Goal: Find specific page/section: Find specific page/section

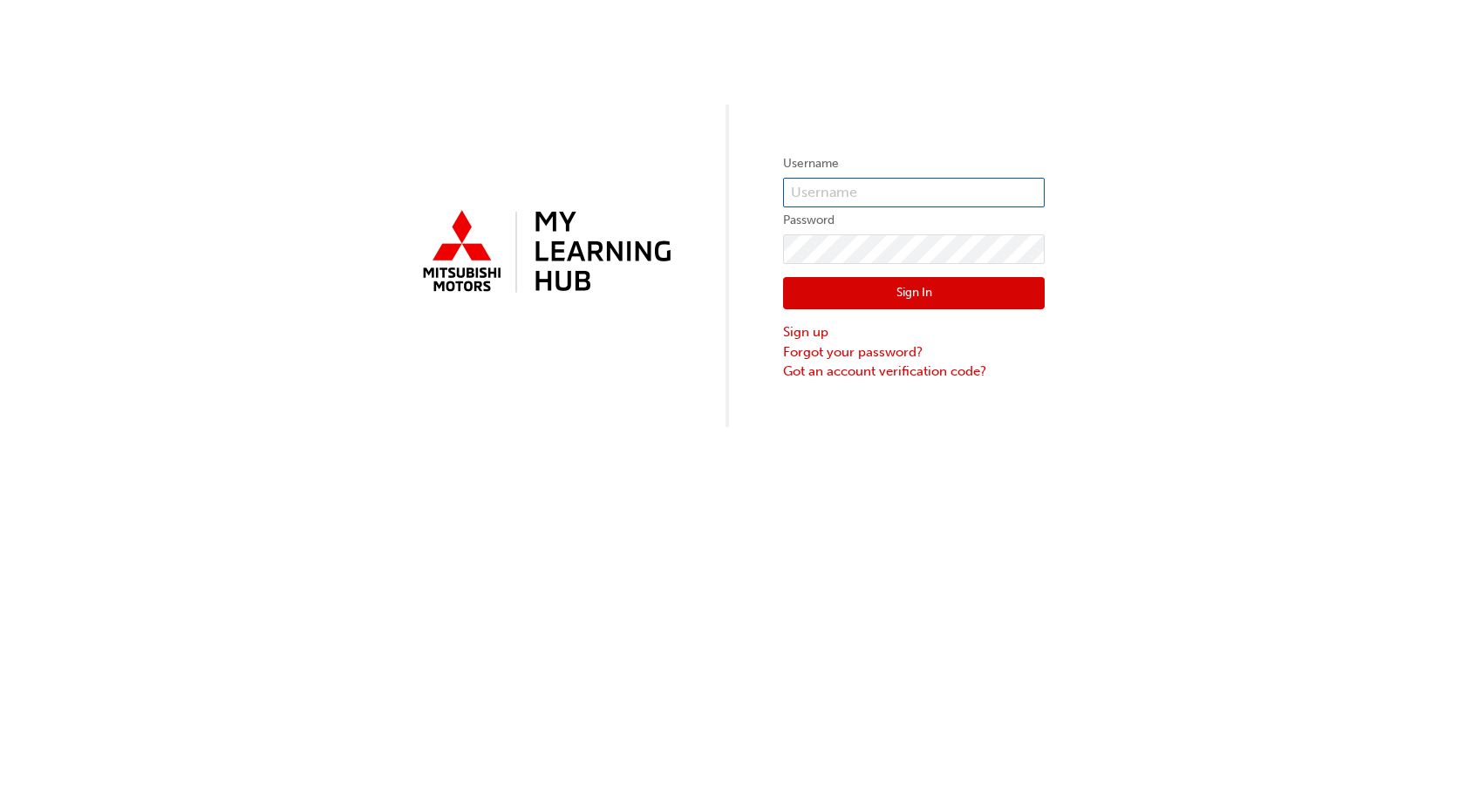
type input "0005354366"
click at [882, 283] on button "Sign In" at bounding box center [913, 294] width 261 height 33
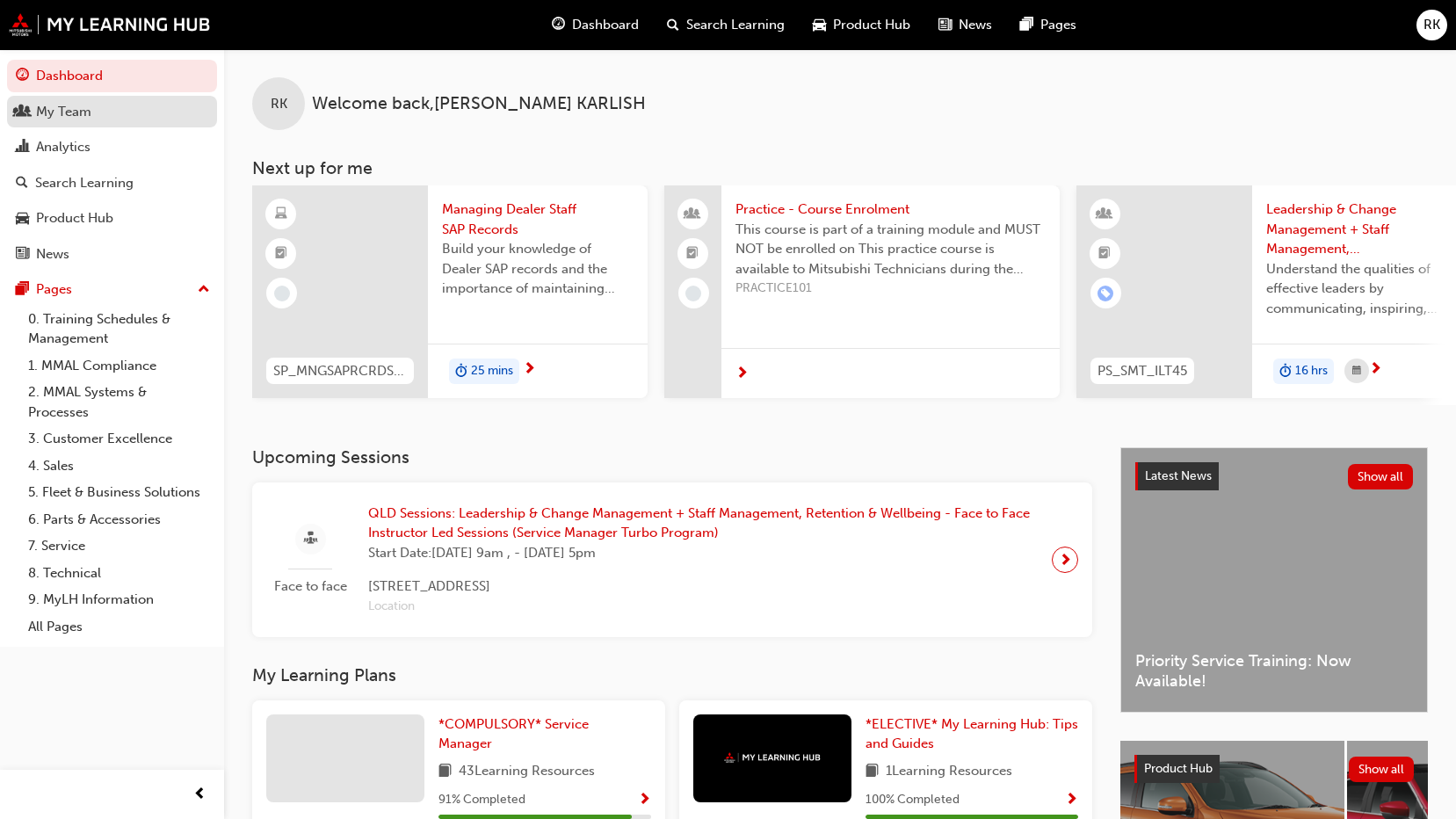
click at [141, 112] on div "My Team" at bounding box center [112, 112] width 192 height 22
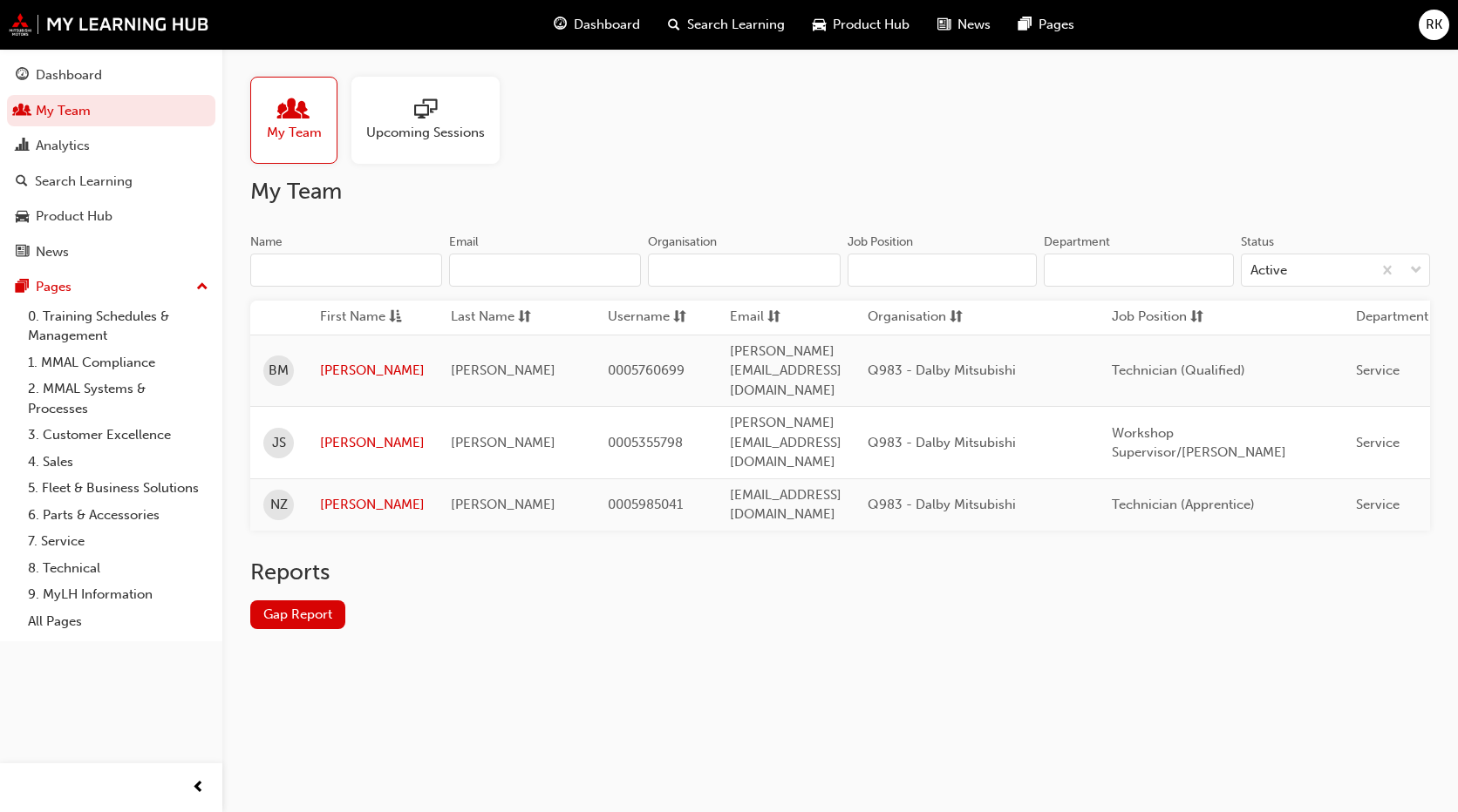
click at [499, 433] on div "[PERSON_NAME]" at bounding box center [517, 443] width 131 height 20
click at [330, 433] on link "[PERSON_NAME]" at bounding box center [372, 443] width 105 height 20
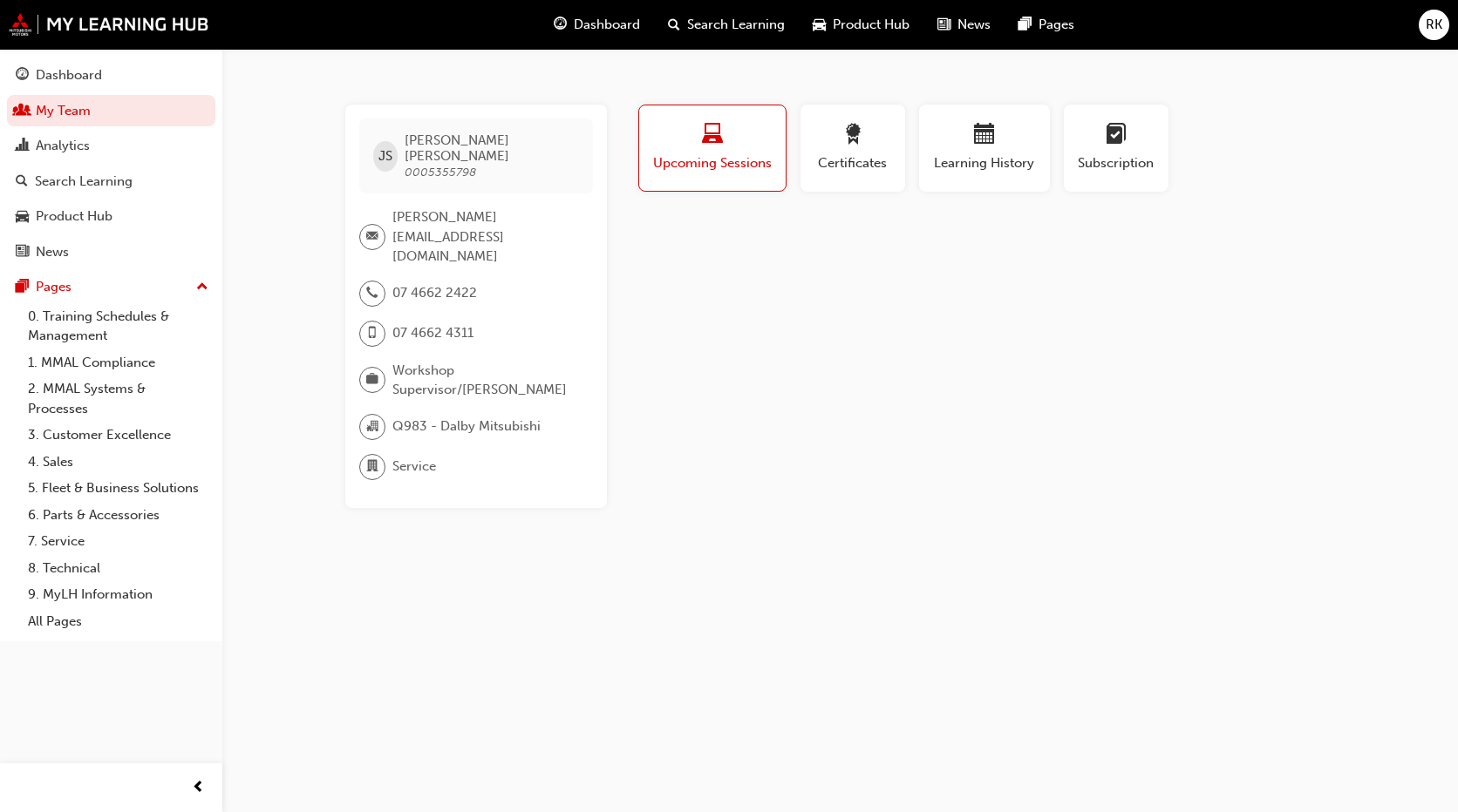
click at [701, 176] on button "Upcoming Sessions" at bounding box center [712, 148] width 148 height 87
click at [712, 146] on span "laptop-icon" at bounding box center [712, 135] width 21 height 23
click at [895, 172] on button "Certificates" at bounding box center [853, 148] width 105 height 87
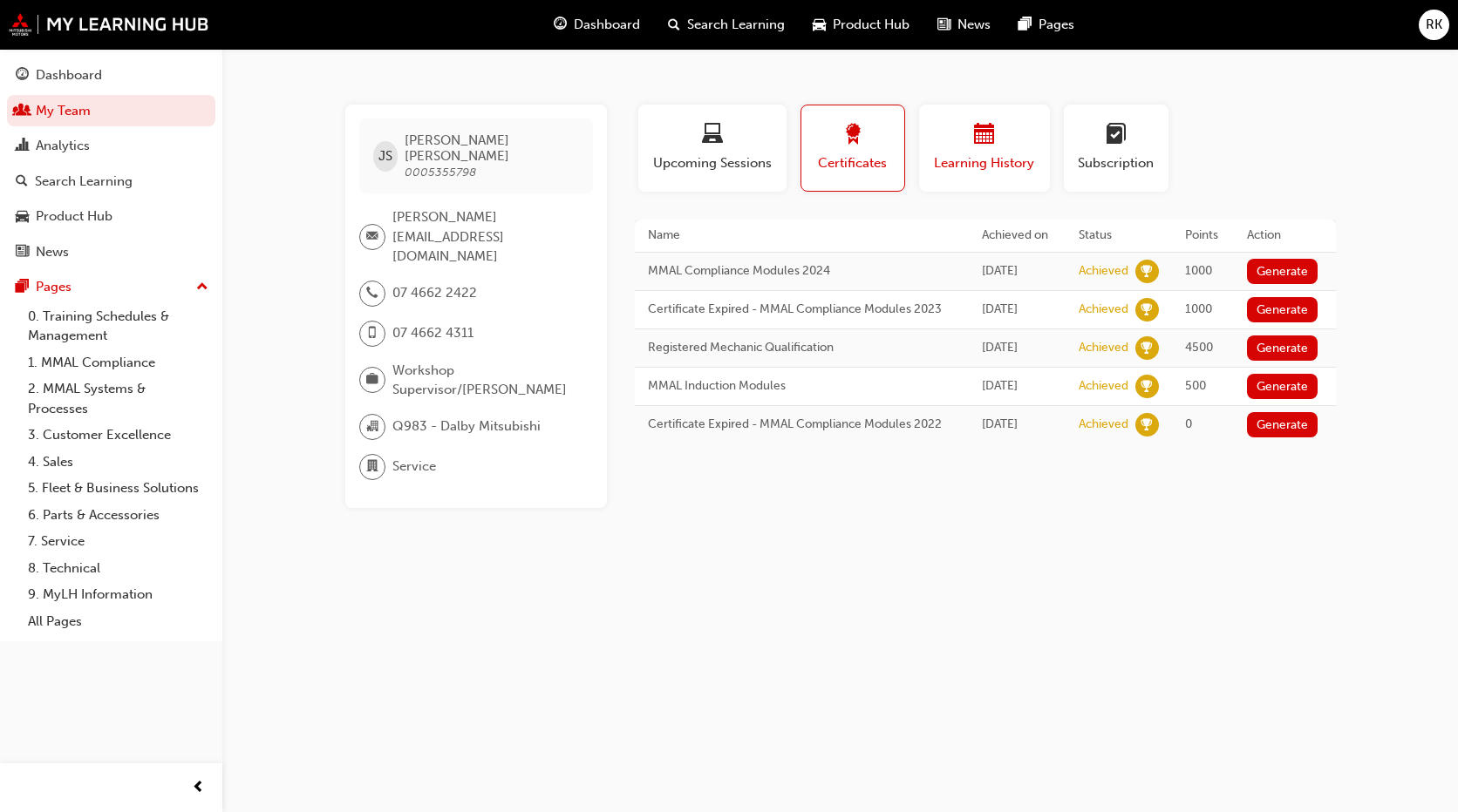
click at [967, 142] on div "button" at bounding box center [984, 137] width 105 height 27
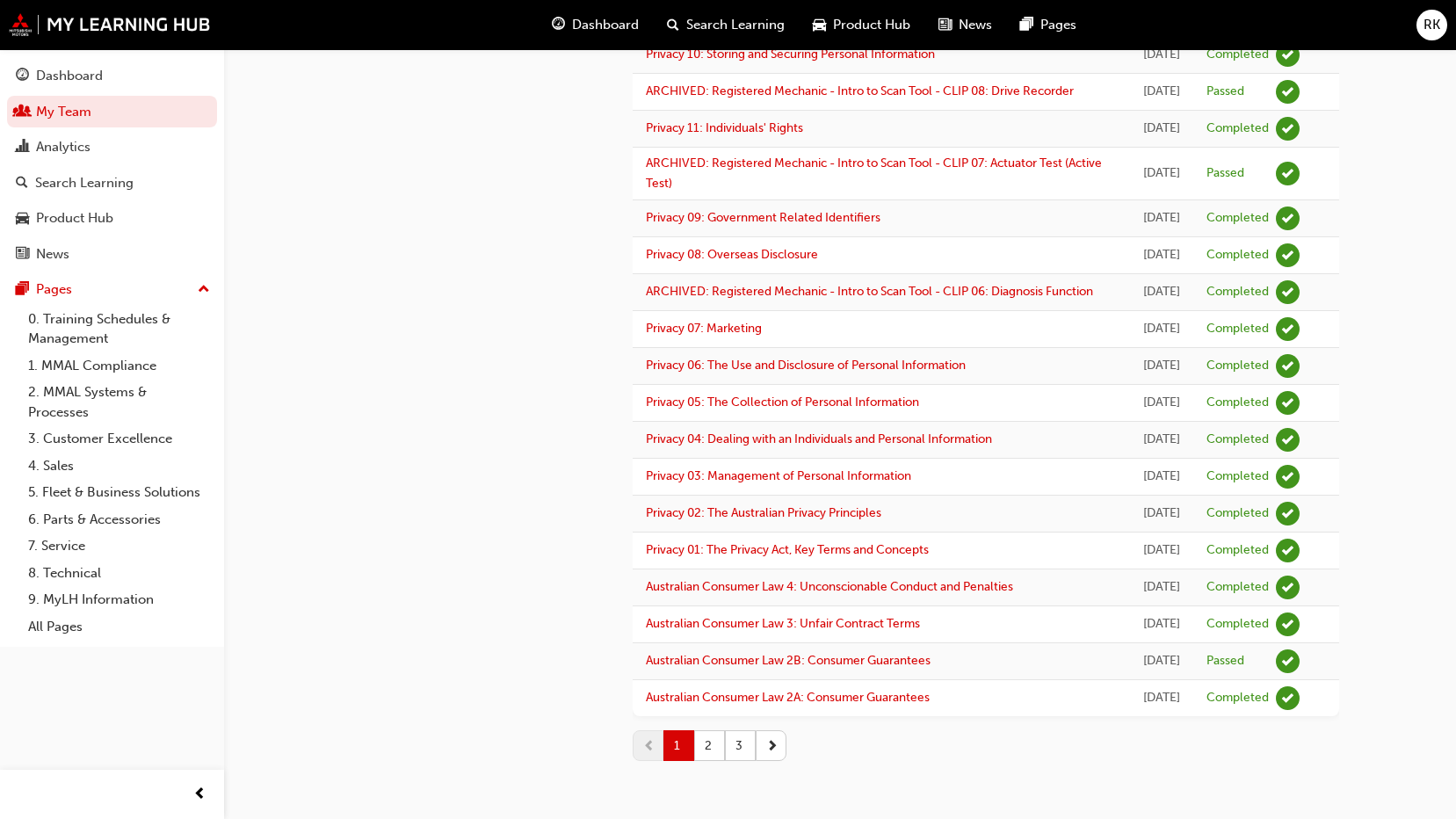
scroll to position [2141, 0]
click at [734, 743] on button "3" at bounding box center [740, 746] width 31 height 31
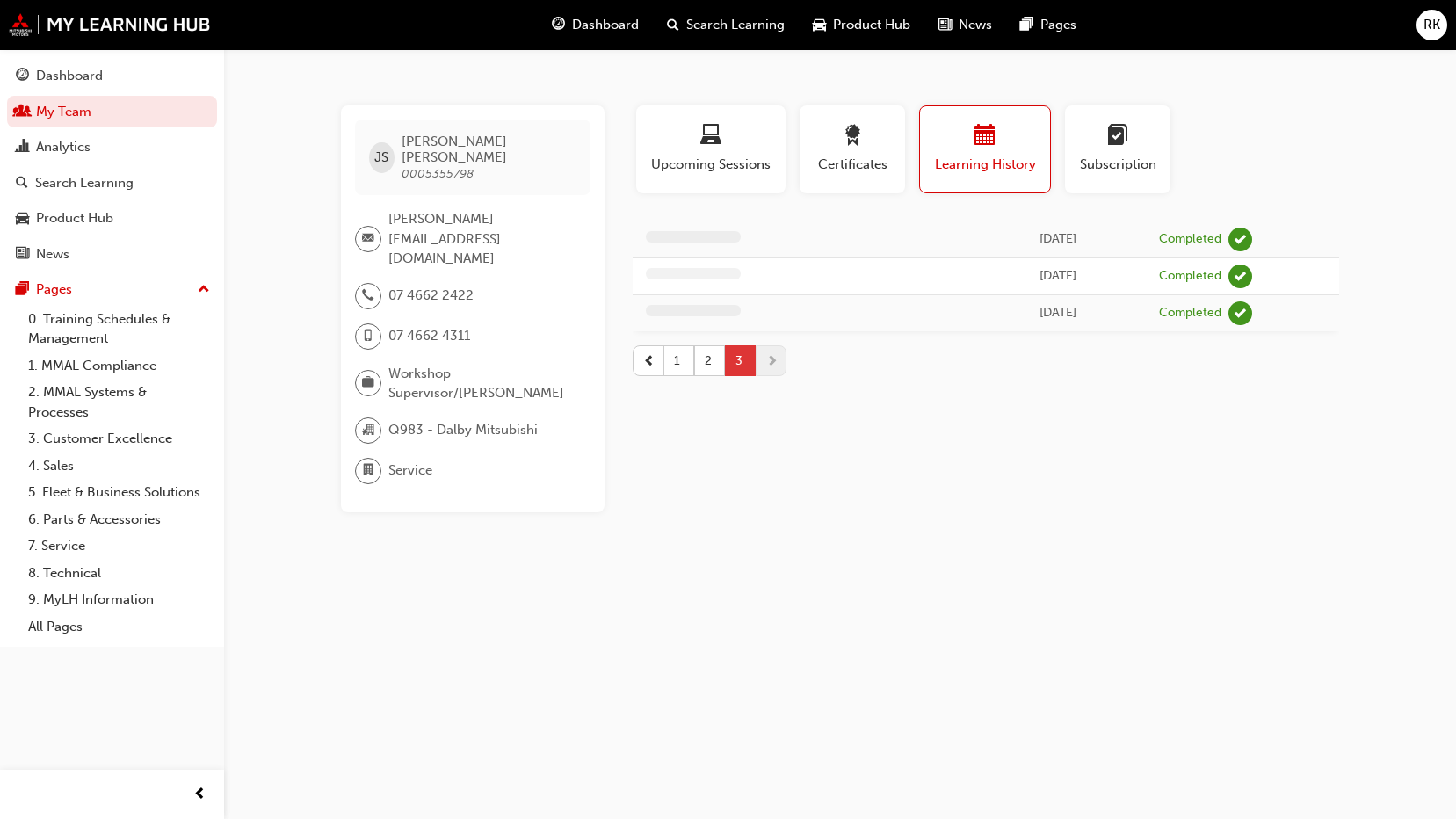
scroll to position [0, 0]
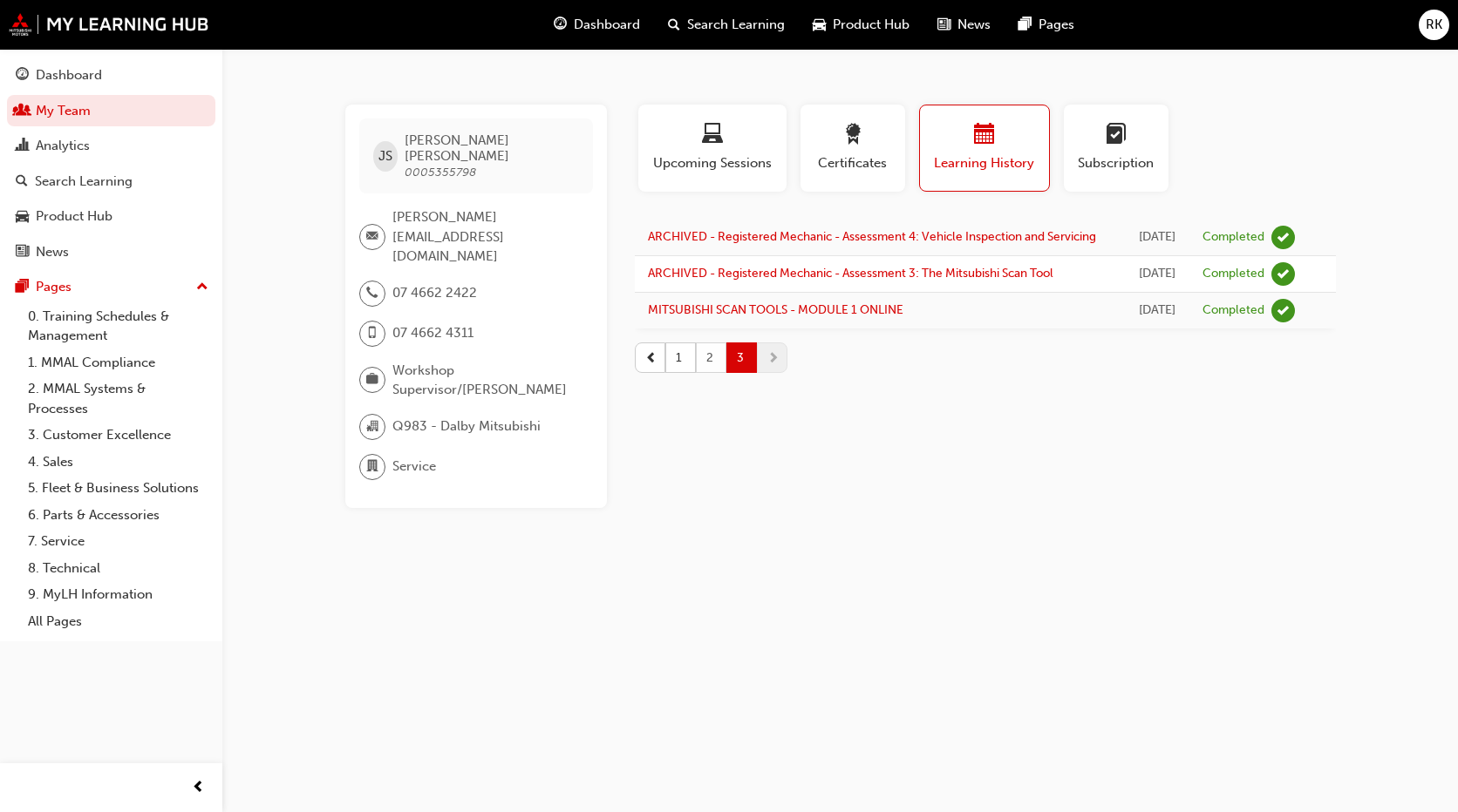
click at [713, 373] on button "2" at bounding box center [711, 358] width 31 height 31
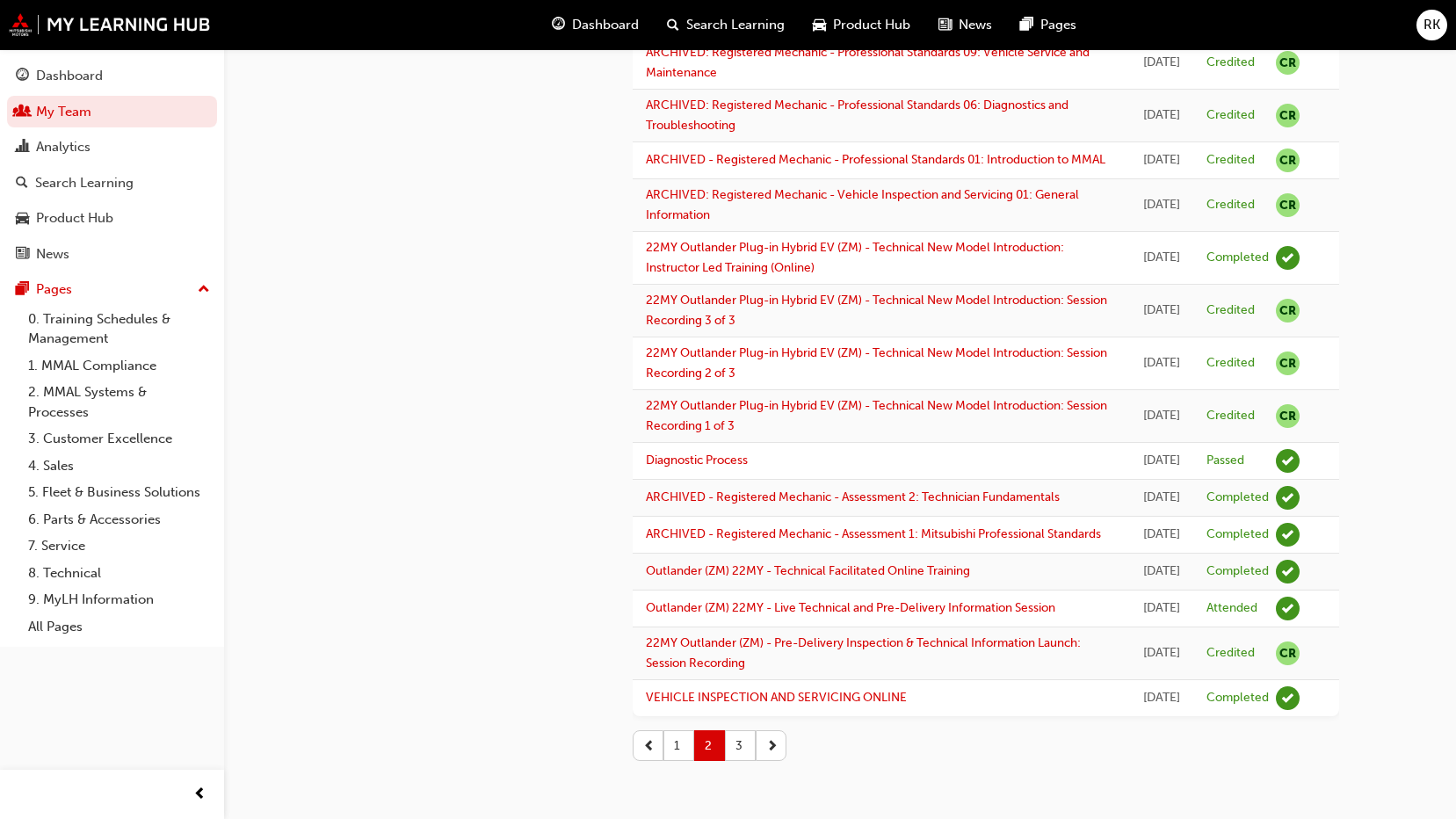
scroll to position [1526, 0]
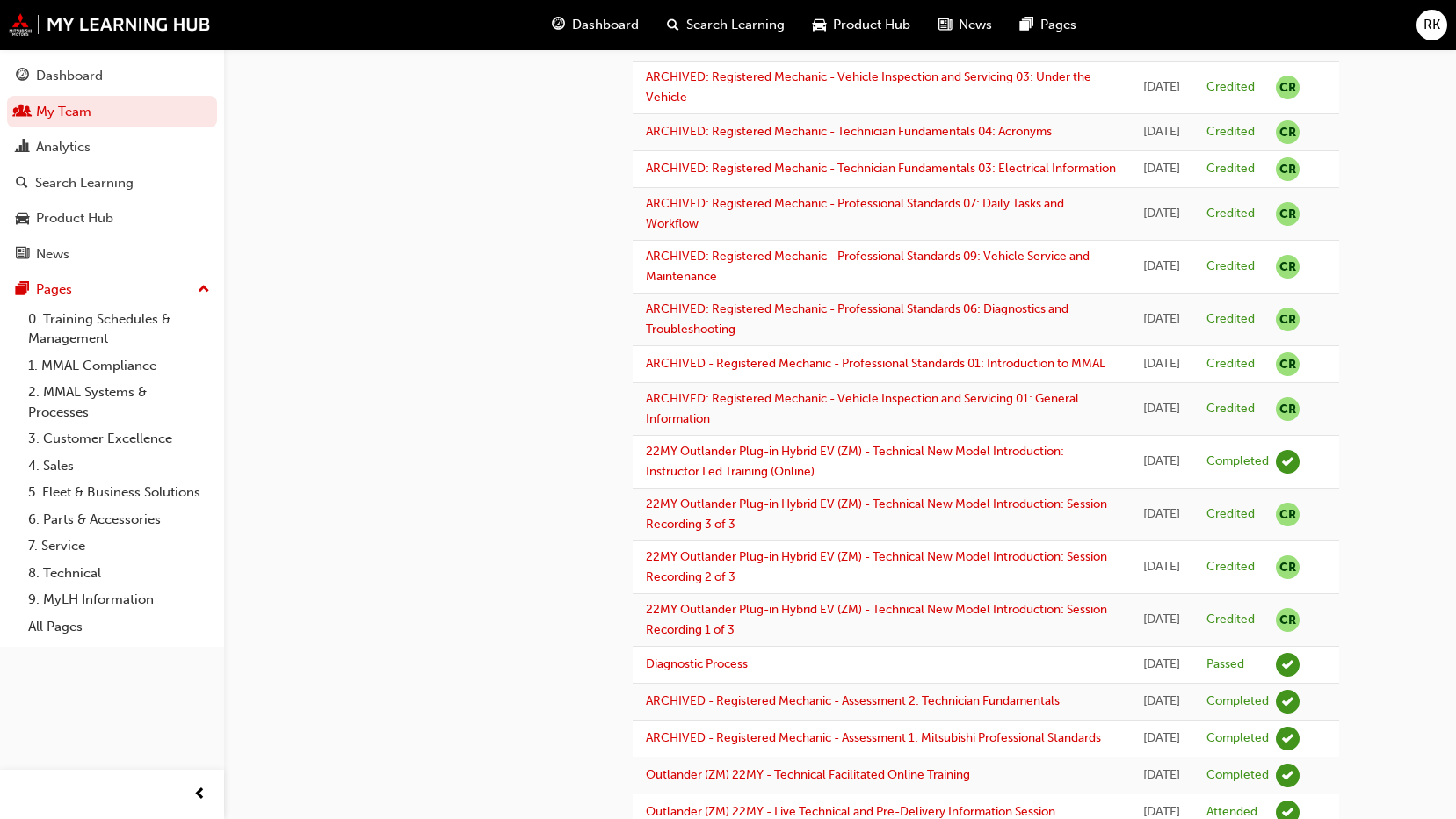
click at [153, 128] on button "Dashboard My Team Analytics Search Learning Product Hub News Pages" at bounding box center [112, 164] width 210 height 217
click at [153, 119] on link "My Team" at bounding box center [112, 112] width 210 height 32
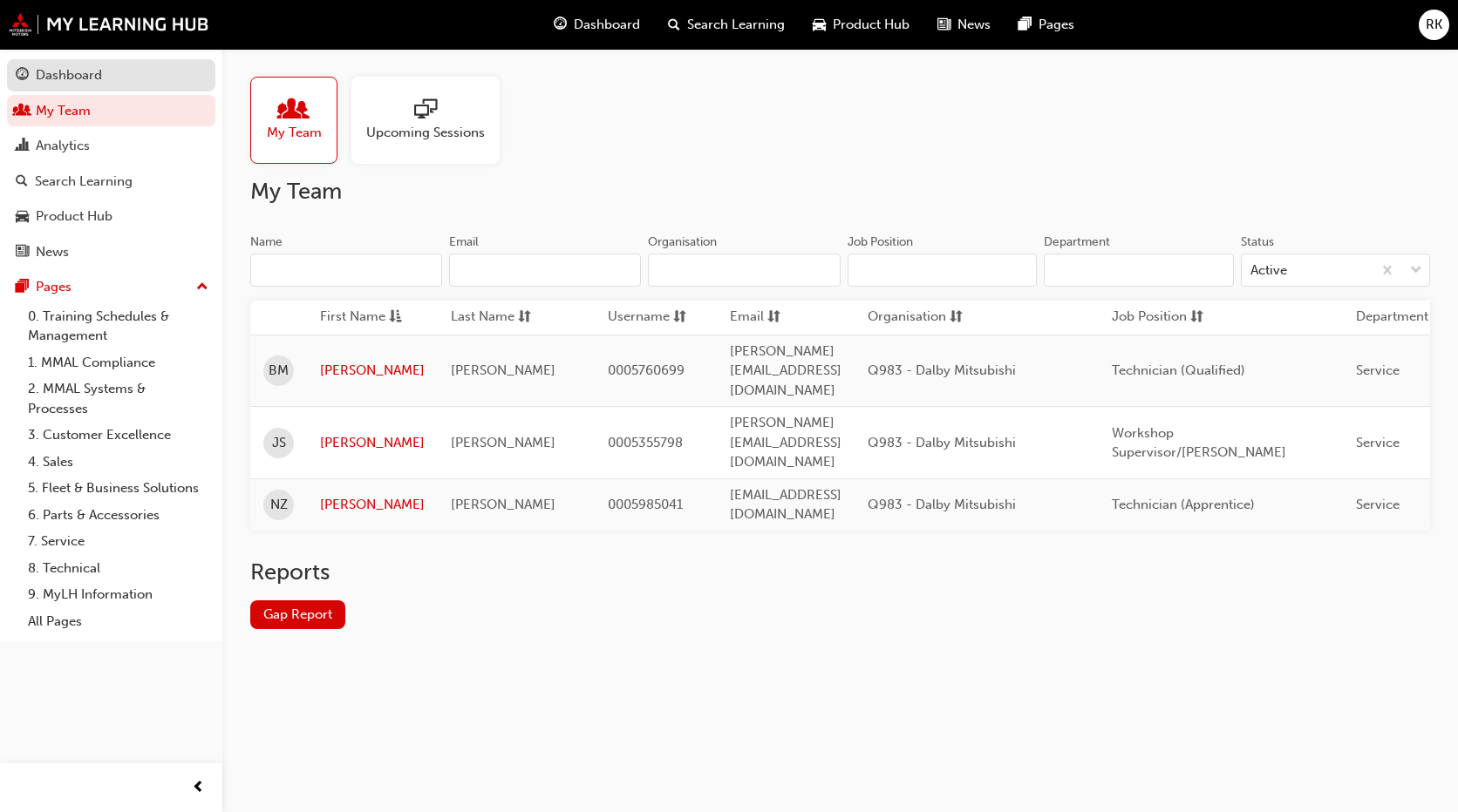
click at [121, 66] on div "Dashboard" at bounding box center [111, 75] width 191 height 22
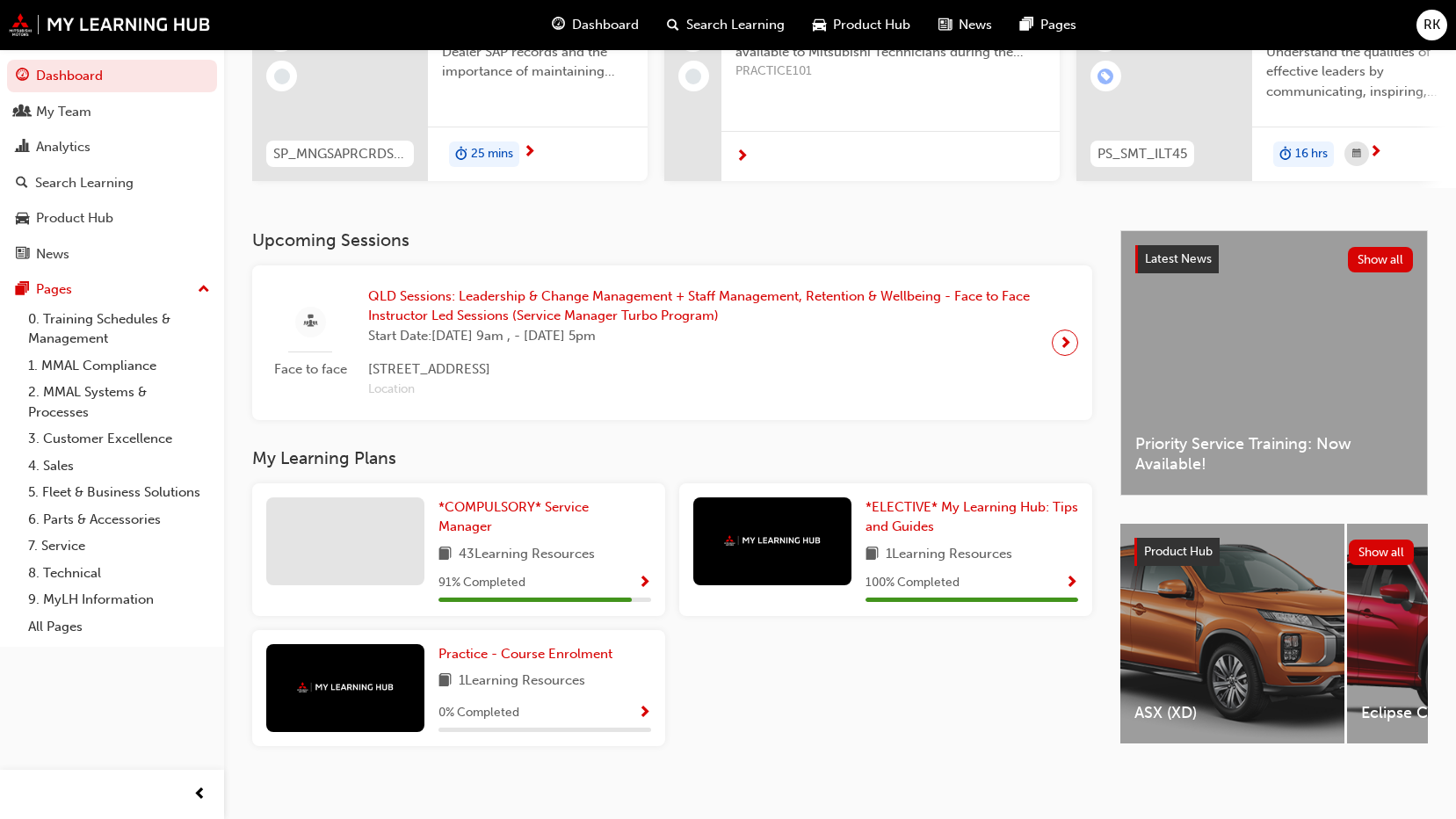
scroll to position [237, 0]
